Goal: Information Seeking & Learning: Find specific fact

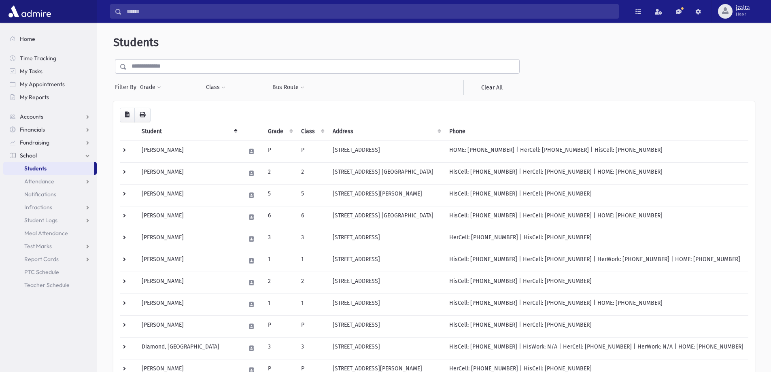
click at [39, 169] on span "Students" at bounding box center [35, 168] width 22 height 7
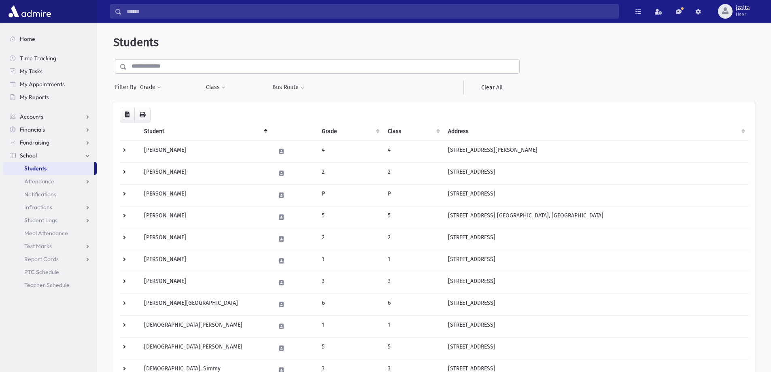
click at [209, 70] on input "text" at bounding box center [323, 66] width 392 height 15
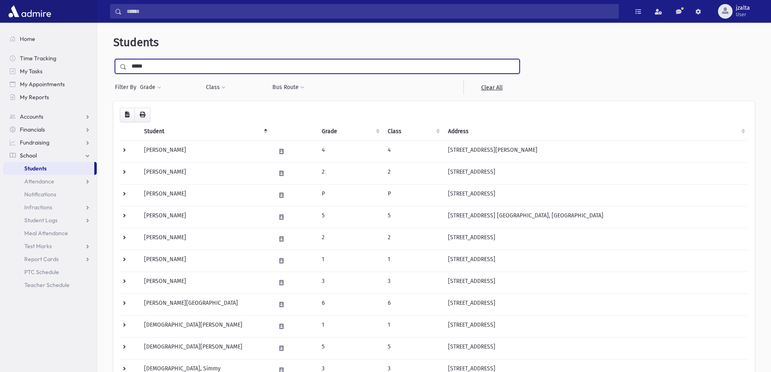
type input "*****"
click at [113, 59] on input "submit" at bounding box center [124, 64] width 23 height 11
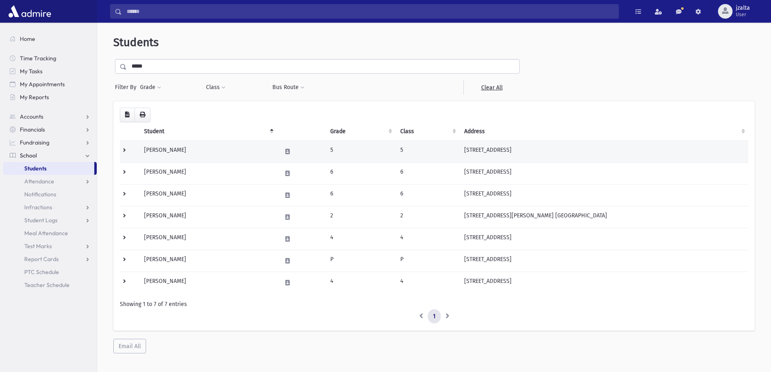
click at [387, 152] on td "5" at bounding box center [360, 151] width 70 height 22
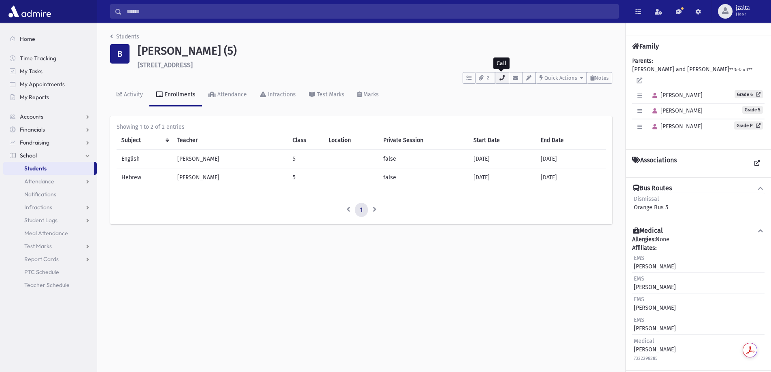
click at [500, 77] on icon "button" at bounding box center [501, 77] width 6 height 5
